Goal: Check status: Check status

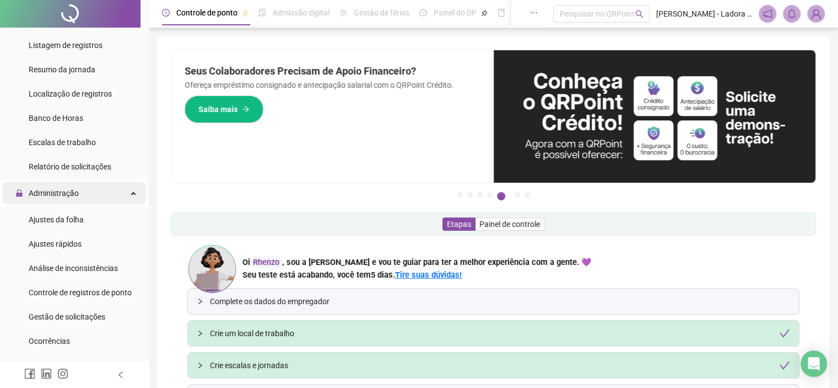
scroll to position [386, 0]
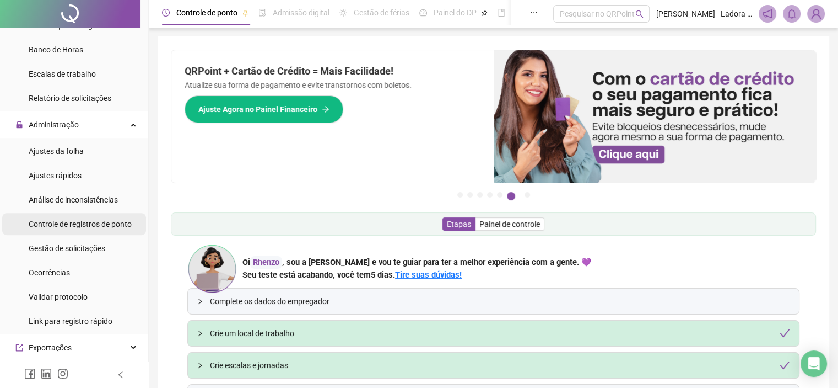
click at [82, 228] on span "Controle de registros de ponto" at bounding box center [80, 223] width 103 height 9
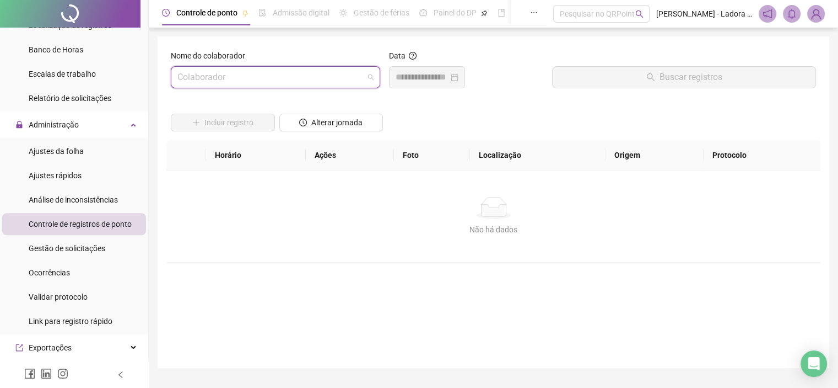
click at [333, 77] on input "search" at bounding box center [271, 77] width 186 height 21
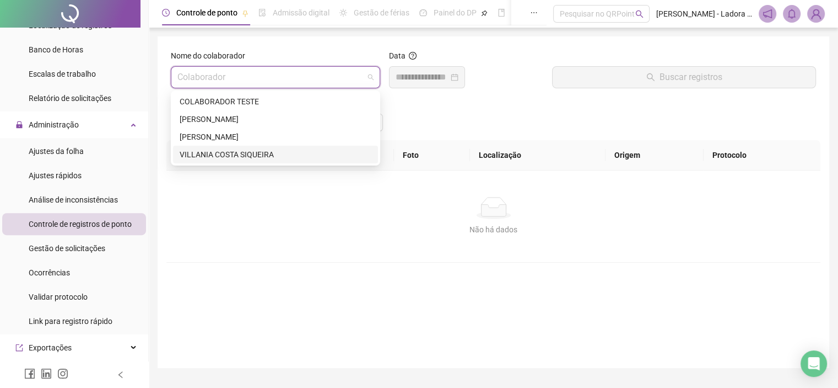
click at [313, 157] on div "VILLANIA COSTA SIQUEIRA" at bounding box center [276, 154] width 192 height 12
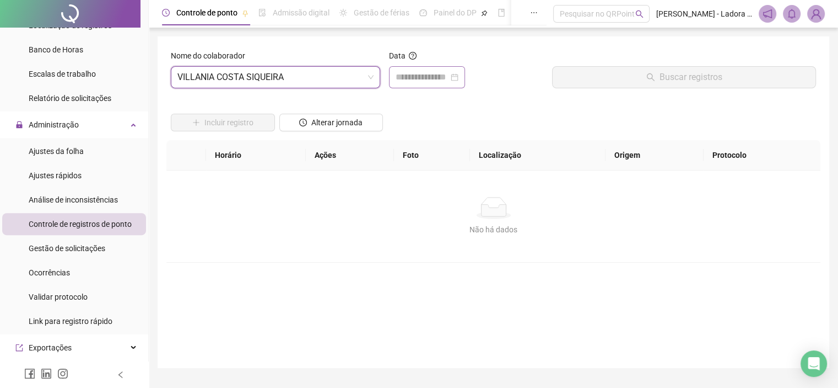
click at [395, 78] on div at bounding box center [427, 77] width 76 height 22
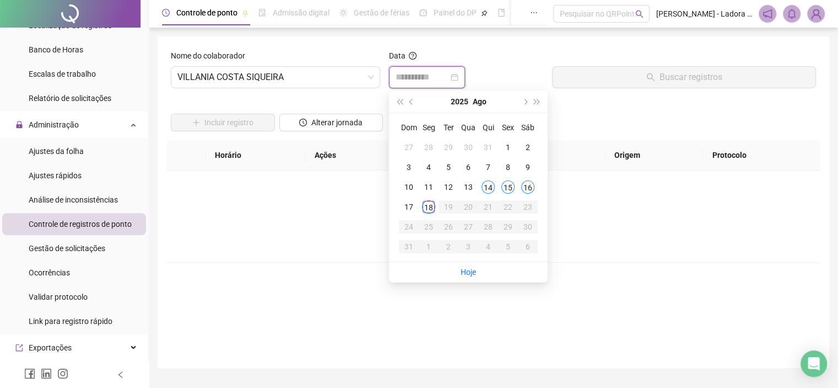
type input "**********"
click at [430, 205] on div "18" at bounding box center [428, 206] width 13 height 13
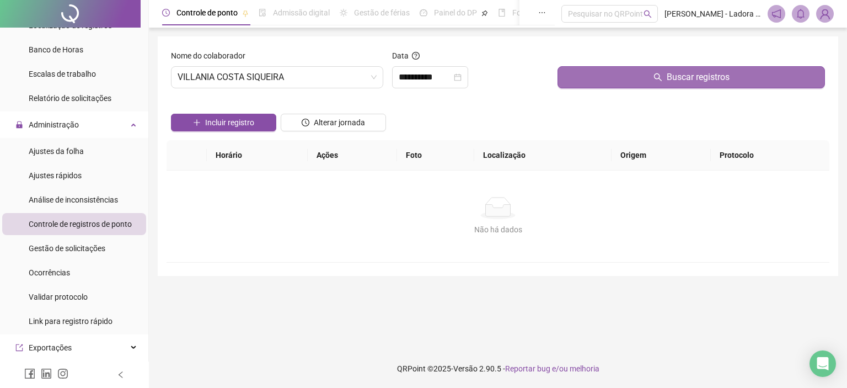
click at [632, 78] on button "Buscar registros" at bounding box center [690, 77] width 267 height 22
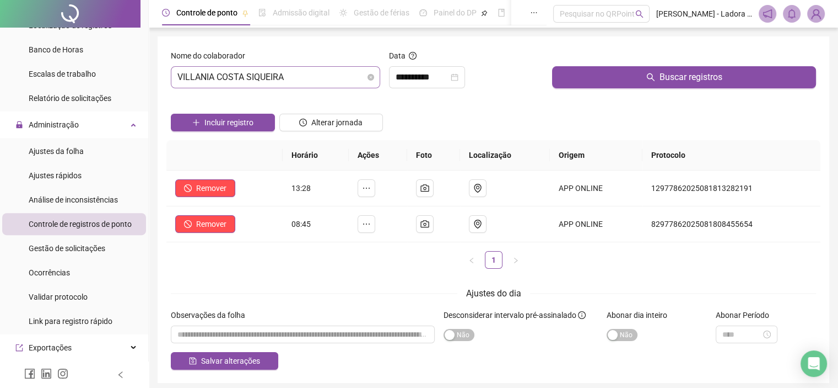
click at [352, 82] on span "VILLANIA COSTA SIQUEIRA" at bounding box center [276, 77] width 196 height 21
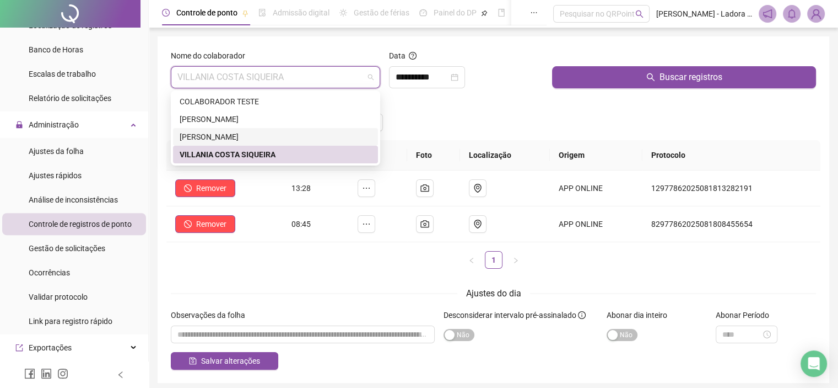
click at [305, 134] on div "[PERSON_NAME]" at bounding box center [276, 137] width 192 height 12
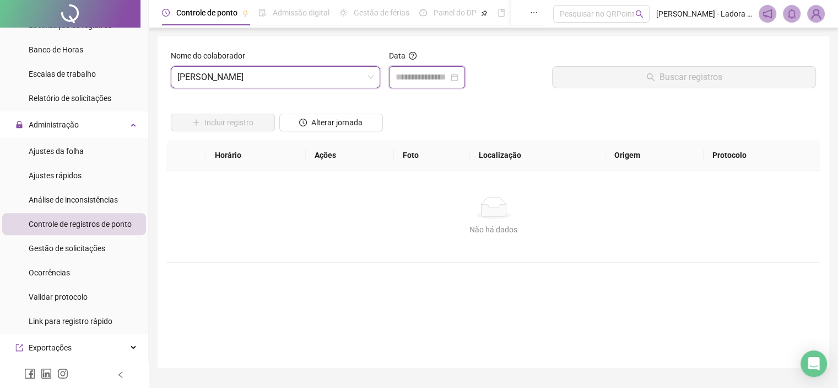
click at [425, 74] on input at bounding box center [422, 77] width 53 height 13
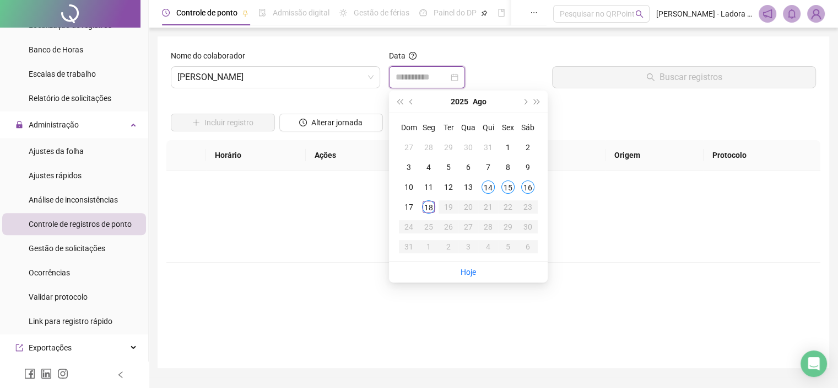
type input "**********"
click at [429, 206] on div "18" at bounding box center [428, 206] width 13 height 13
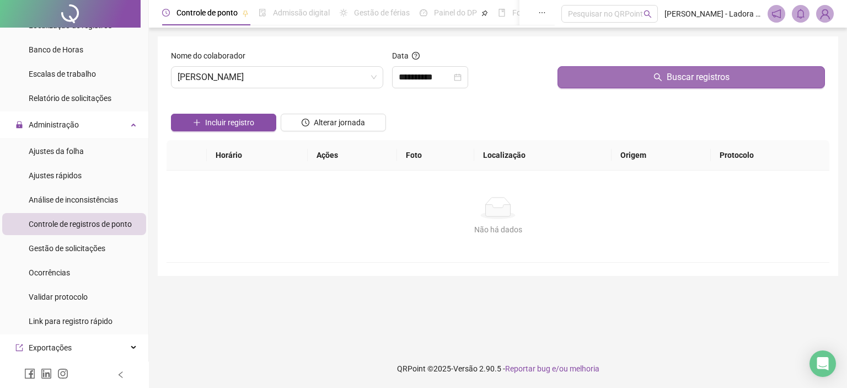
click at [675, 79] on span "Buscar registros" at bounding box center [697, 77] width 63 height 13
